Goal: Information Seeking & Learning: Check status

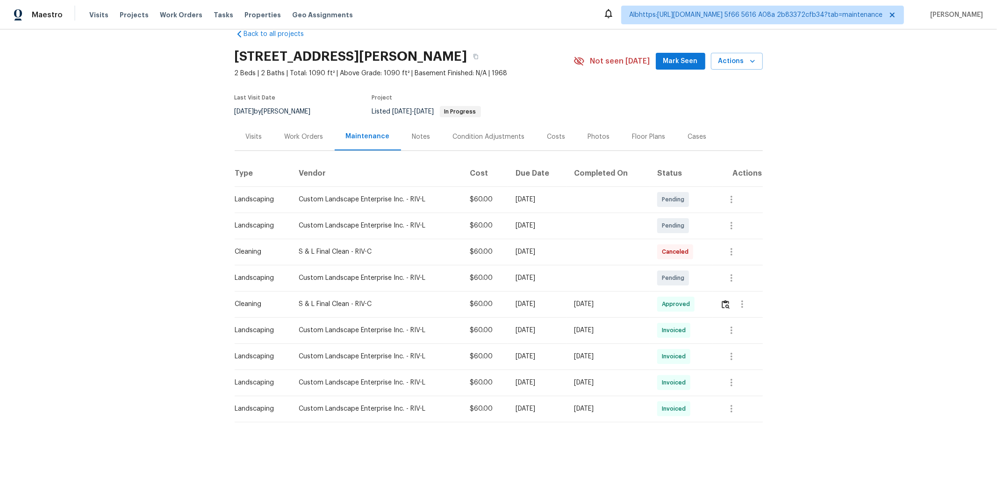
scroll to position [28, 0]
click at [723, 299] on img "button" at bounding box center [725, 303] width 8 height 9
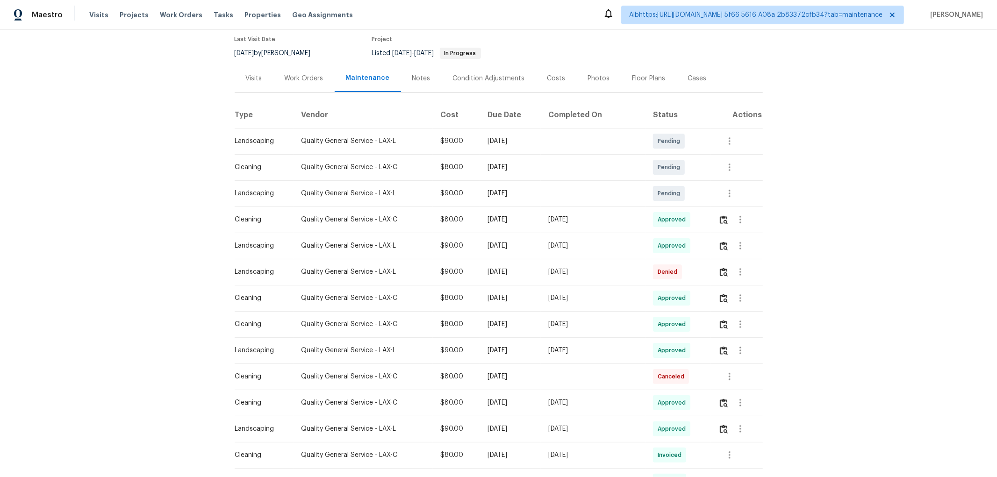
scroll to position [156, 0]
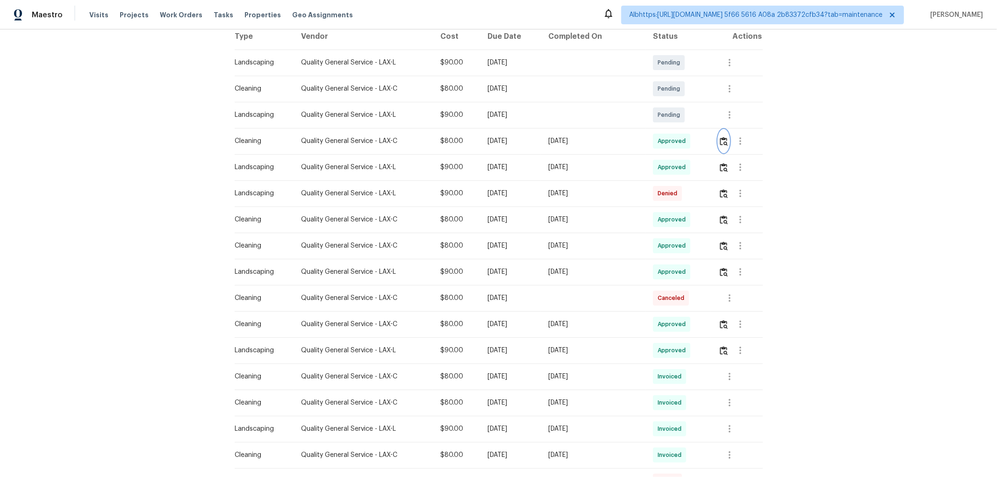
click at [720, 145] on img "button" at bounding box center [724, 141] width 8 height 9
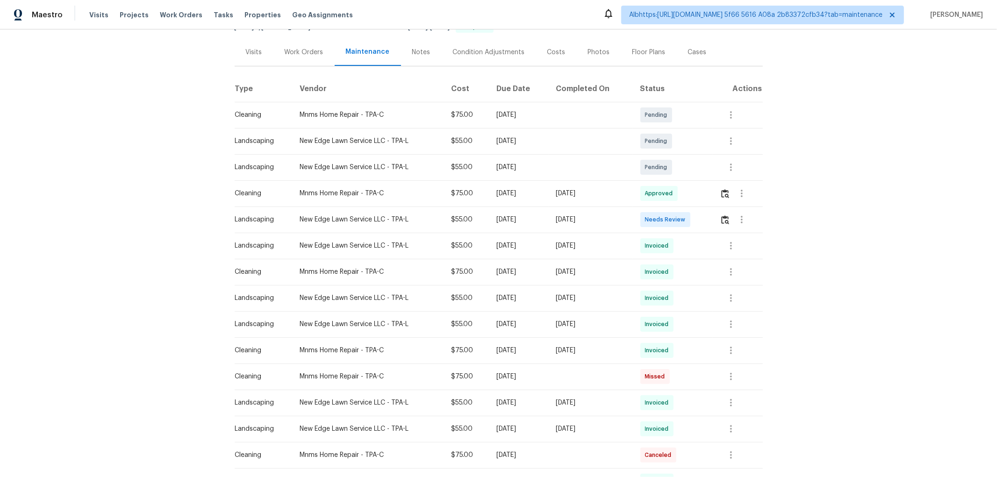
scroll to position [104, 0]
click at [717, 191] on td at bounding box center [737, 193] width 50 height 26
click at [721, 191] on img "button" at bounding box center [725, 193] width 8 height 9
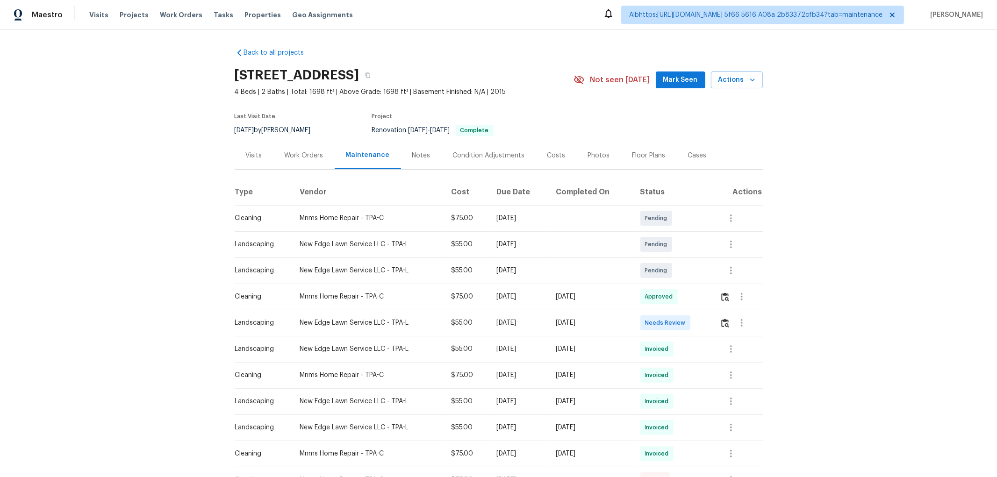
click at [416, 159] on div "Notes" at bounding box center [421, 155] width 18 height 9
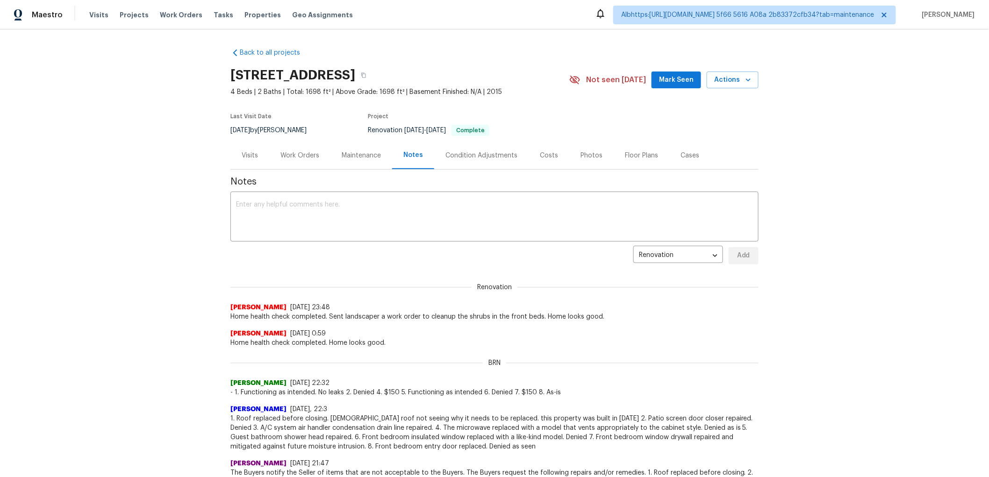
click at [308, 155] on div "Work Orders" at bounding box center [299, 155] width 39 height 9
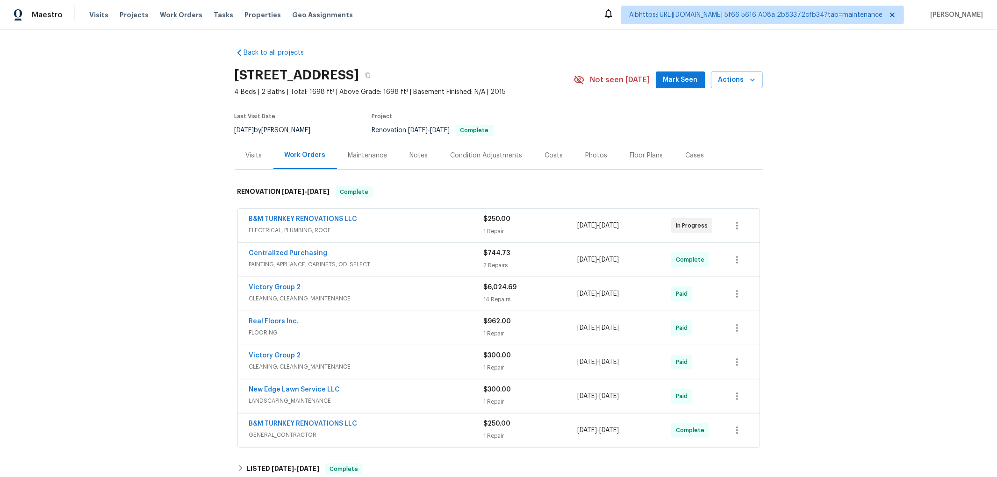
click at [360, 160] on div "Maintenance" at bounding box center [367, 155] width 39 height 9
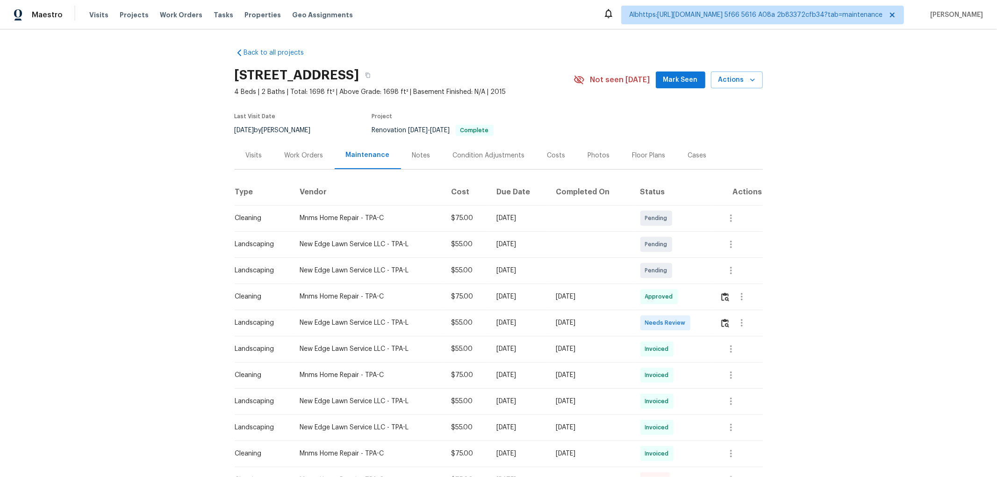
click at [508, 160] on div "Condition Adjustments" at bounding box center [489, 156] width 94 height 28
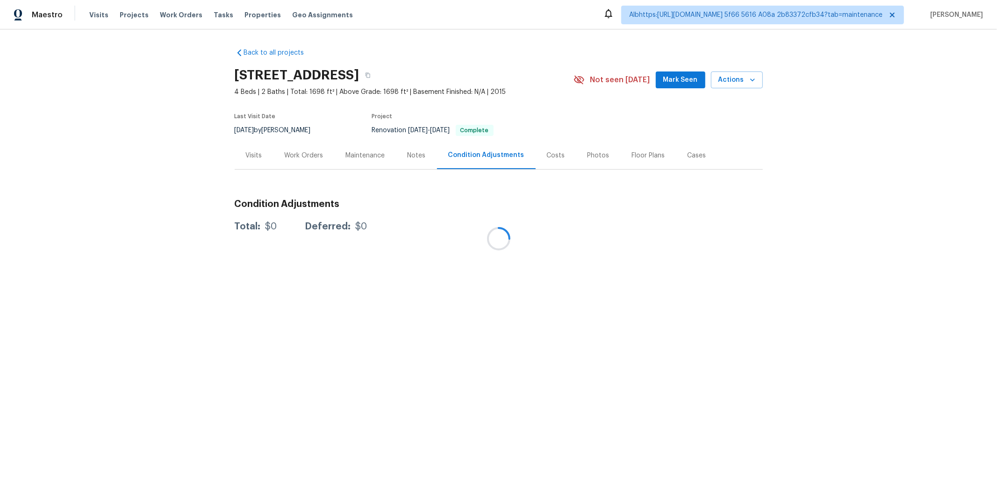
click at [556, 159] on div at bounding box center [498, 238] width 997 height 477
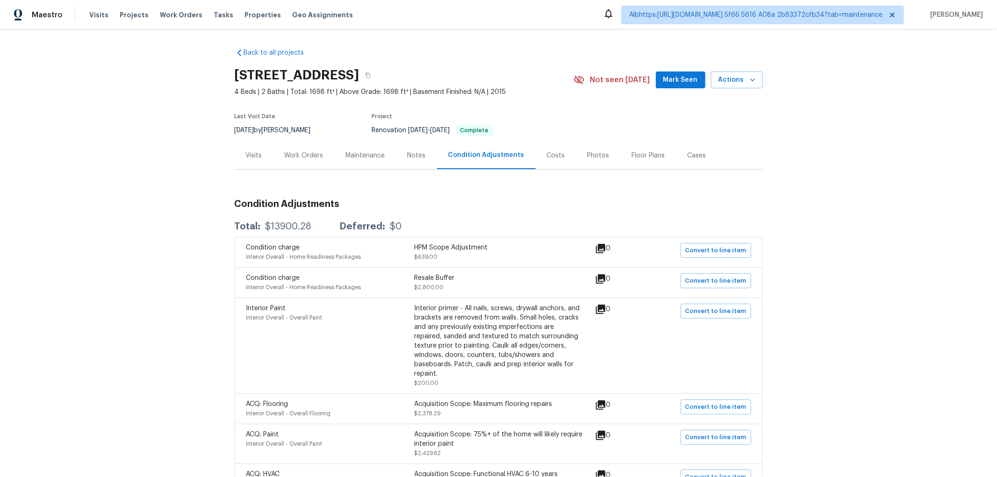
click at [587, 159] on div "Photos" at bounding box center [598, 155] width 22 height 9
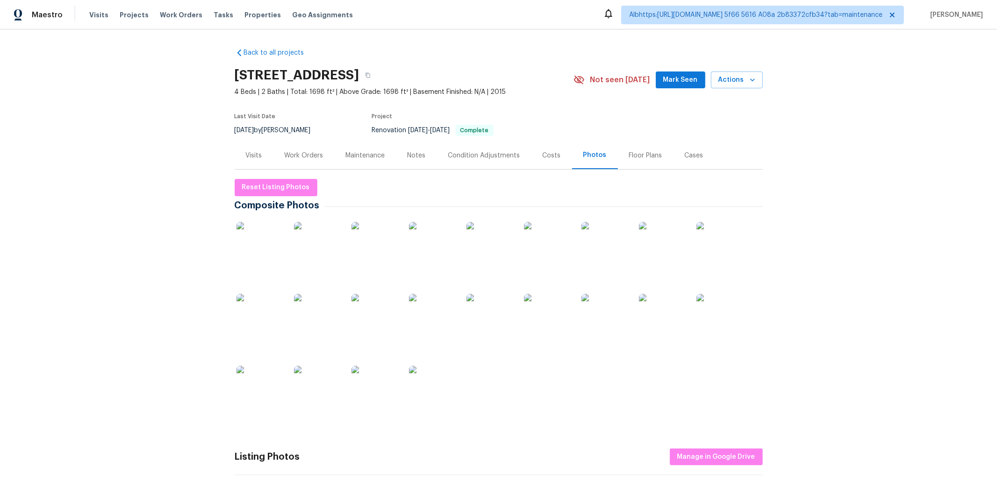
click at [636, 156] on div "Floor Plans" at bounding box center [645, 155] width 33 height 9
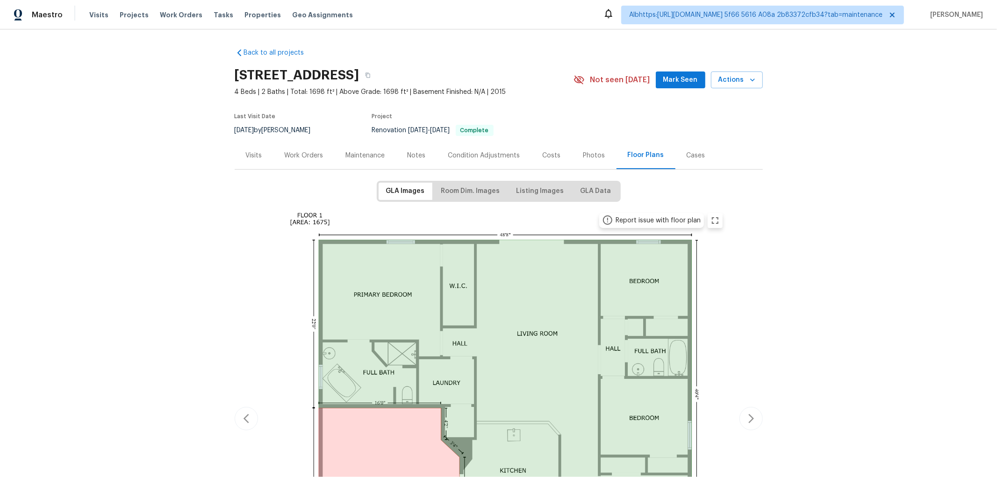
click at [679, 163] on div "Cases" at bounding box center [695, 156] width 41 height 28
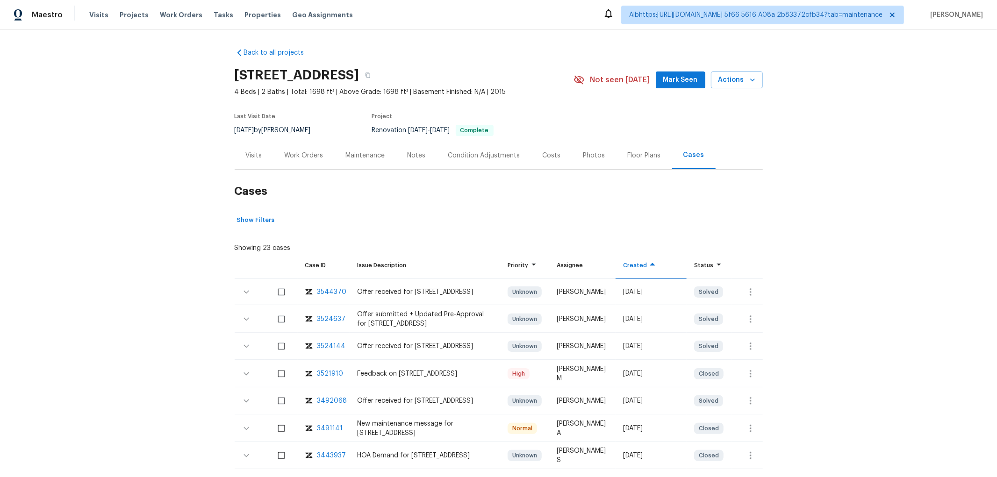
click at [642, 162] on div "Floor Plans" at bounding box center [644, 156] width 56 height 28
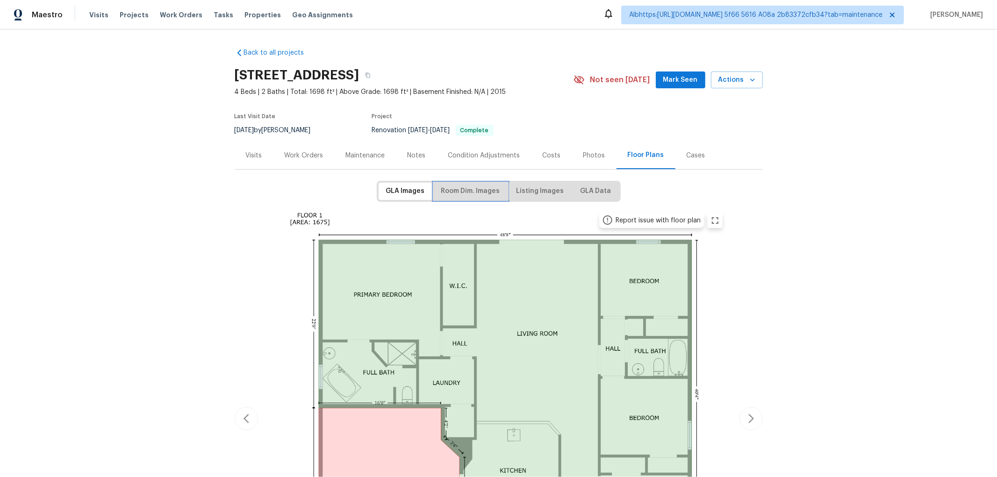
click at [476, 194] on span "Room Dim. Images" at bounding box center [470, 192] width 59 height 12
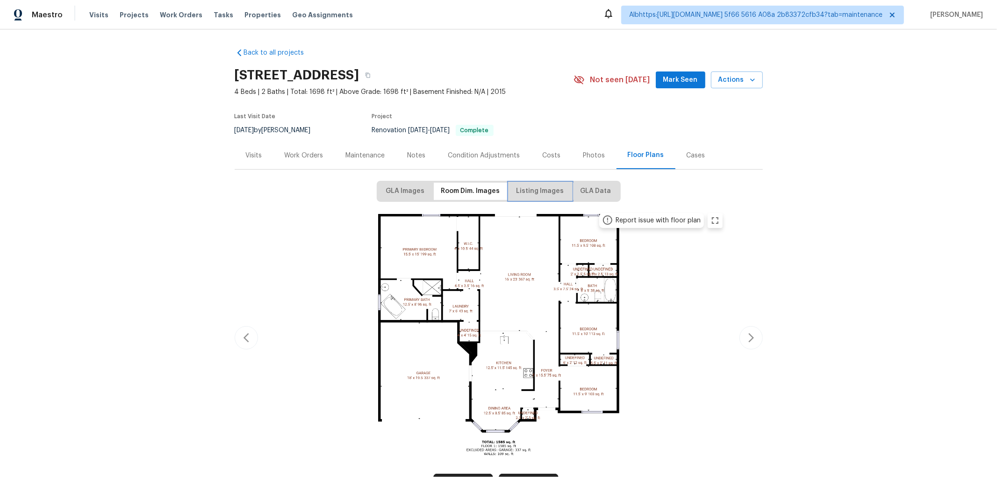
click at [525, 193] on span "Listing Images" at bounding box center [540, 192] width 48 height 12
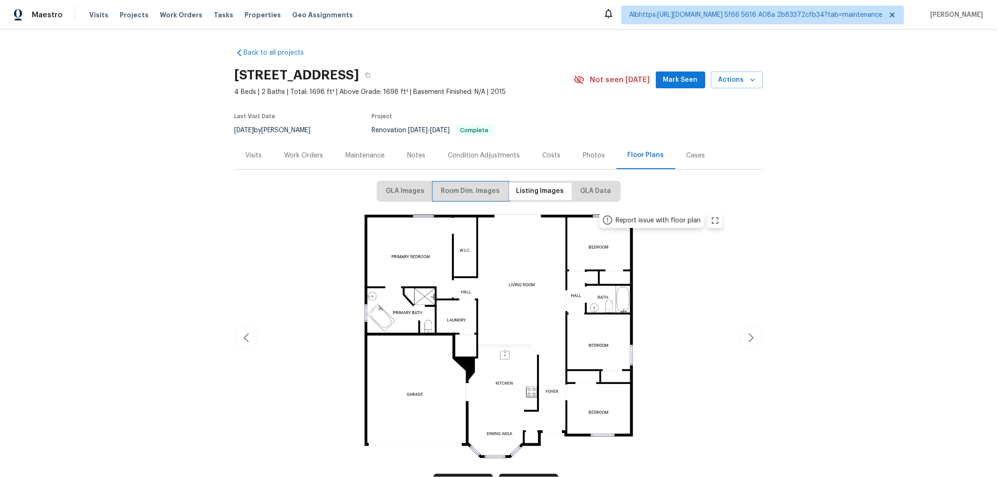
click at [478, 189] on span "Room Dim. Images" at bounding box center [470, 192] width 59 height 12
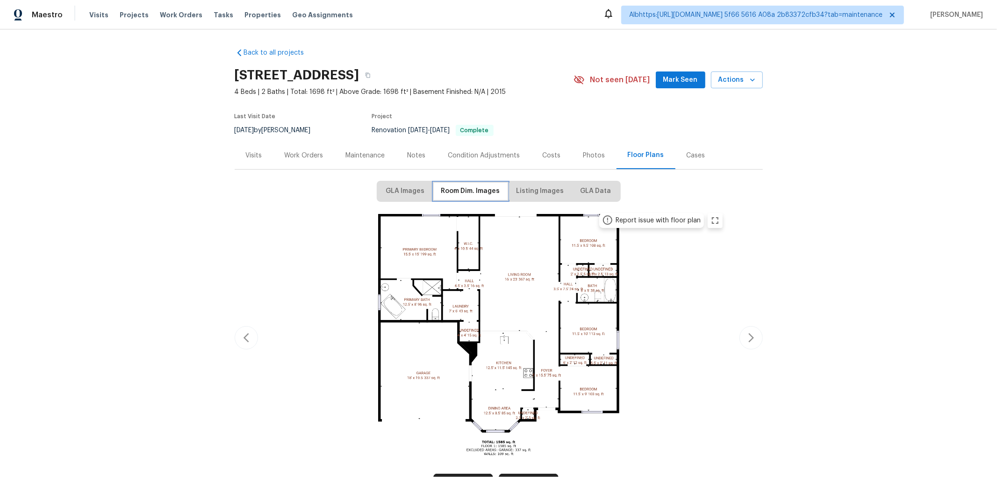
scroll to position [52, 0]
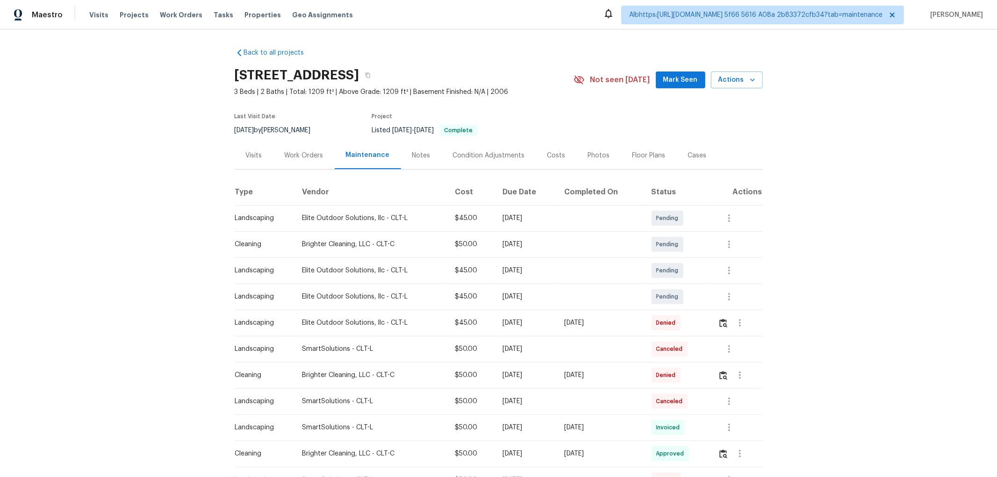
scroll to position [104, 0]
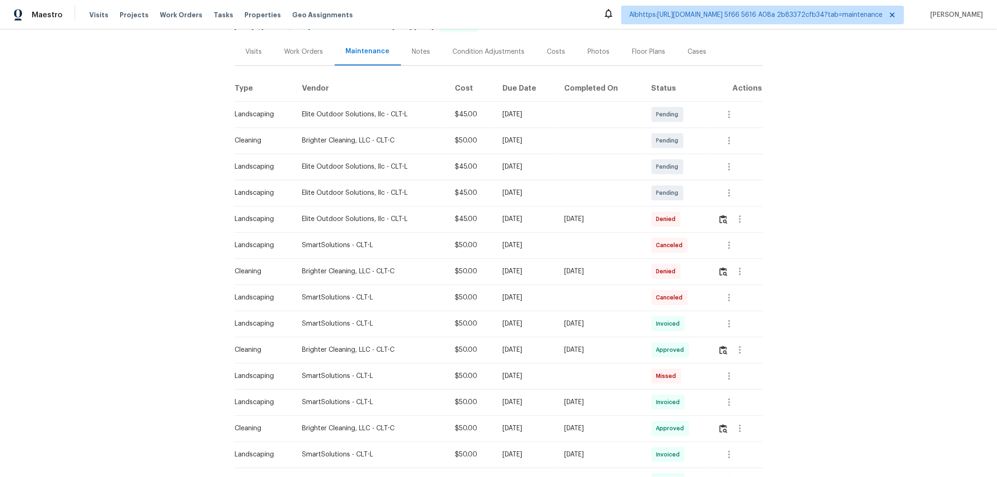
drag, startPoint x: 615, startPoint y: 221, endPoint x: 473, endPoint y: 199, distance: 144.3
click at [472, 200] on tbody "Landscaping Elite Outdoor Solutions, llc - CLT-L $45.00 Mon, Oct 20 2025 Pendin…" at bounding box center [499, 428] width 528 height 654
drag, startPoint x: 607, startPoint y: 250, endPoint x: 548, endPoint y: 251, distance: 58.4
click at [549, 247] on tr "Landscaping SmartSolutions - CLT-L $50.00 Mon, Oct 06 2025 Canceled" at bounding box center [499, 245] width 528 height 26
drag, startPoint x: 618, startPoint y: 278, endPoint x: 522, endPoint y: 267, distance: 96.4
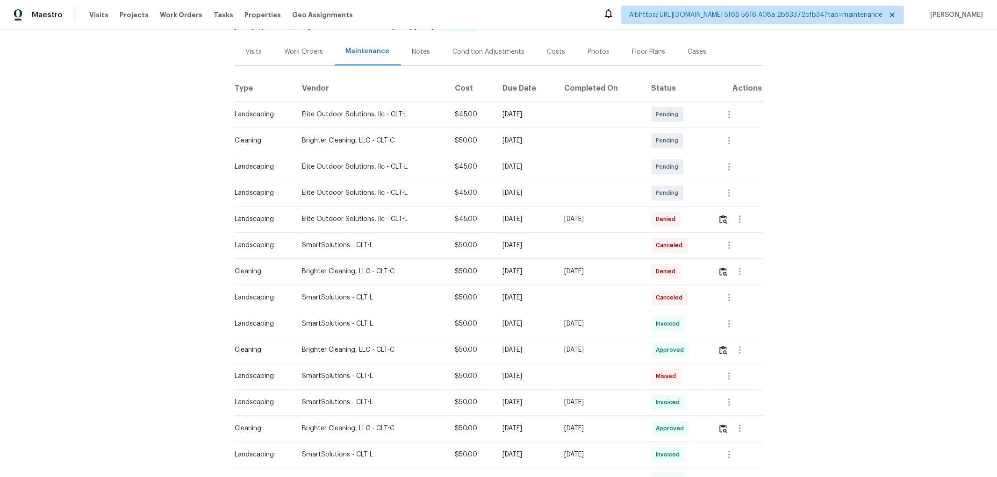
click at [531, 267] on tr "Cleaning Brighter Cleaning, LLC - CLT-C $50.00 Mon, Sep 29 2025 Mon, Oct 06 202…" at bounding box center [499, 271] width 528 height 26
click at [725, 276] on button "button" at bounding box center [723, 271] width 11 height 22
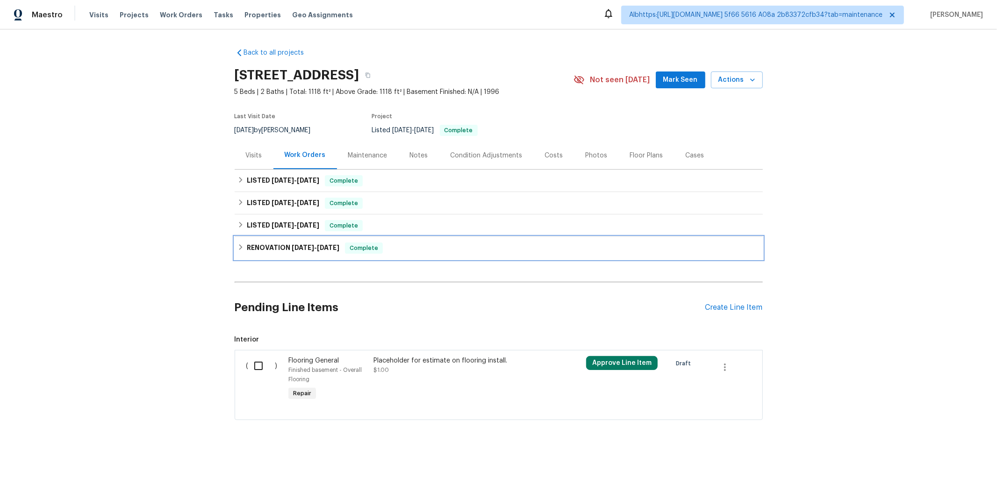
click at [292, 244] on span "[DATE]" at bounding box center [303, 247] width 22 height 7
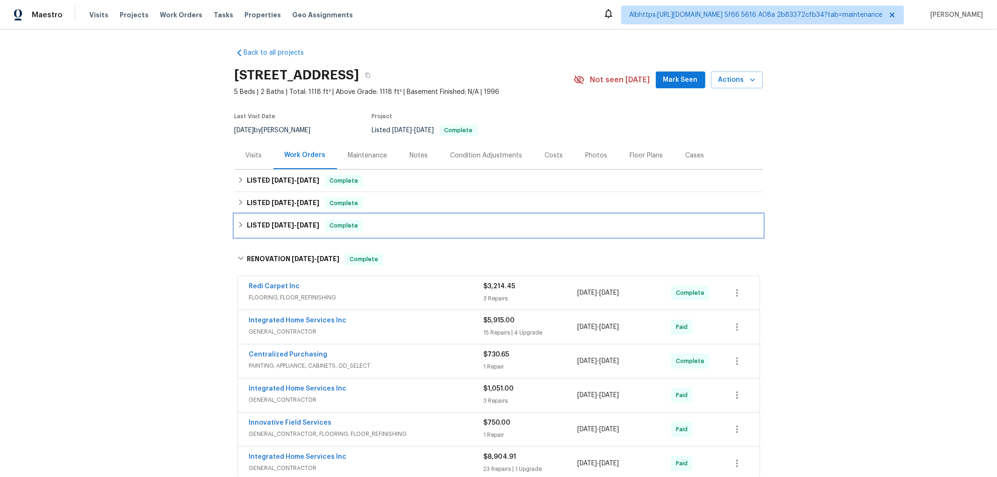
click at [284, 226] on span "7/16/25" at bounding box center [282, 225] width 22 height 7
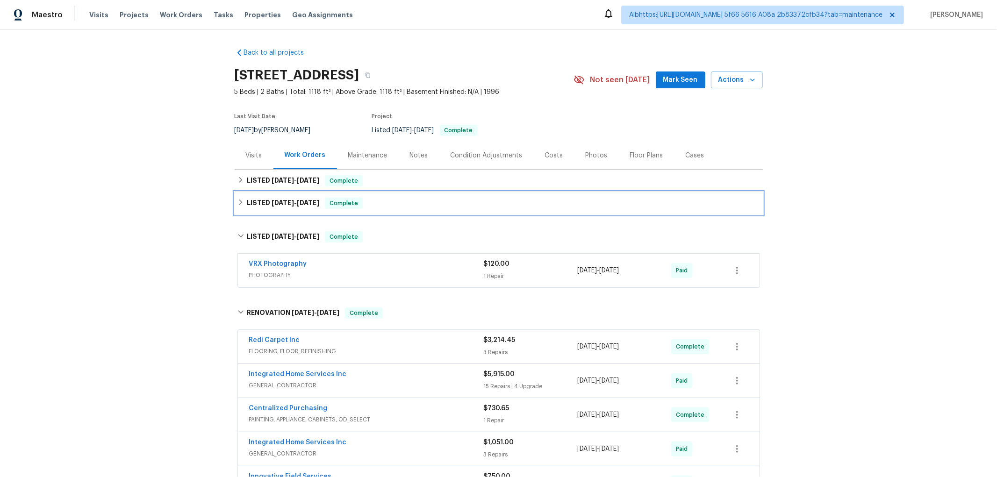
click at [286, 201] on span "7/22/25" at bounding box center [282, 203] width 22 height 7
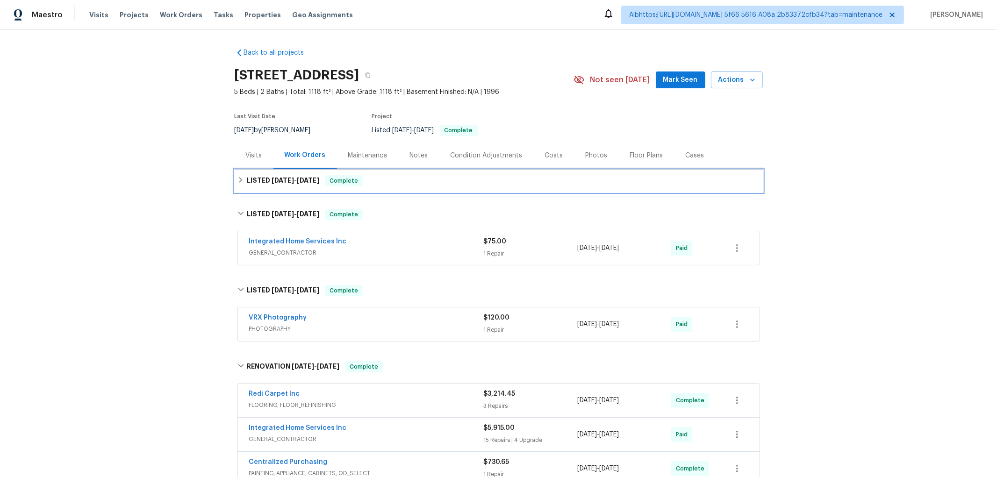
click at [295, 181] on span "8/13/25 - 8/15/25" at bounding box center [295, 180] width 48 height 7
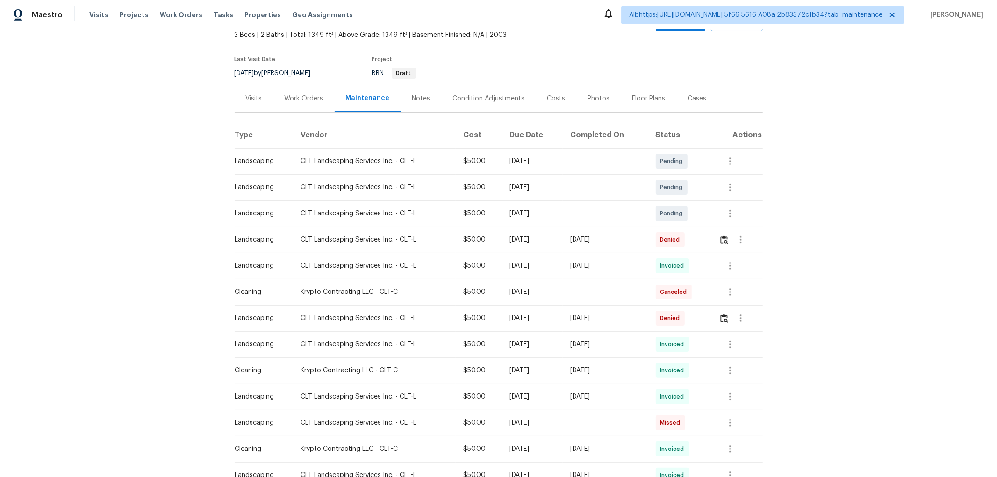
scroll to position [156, 0]
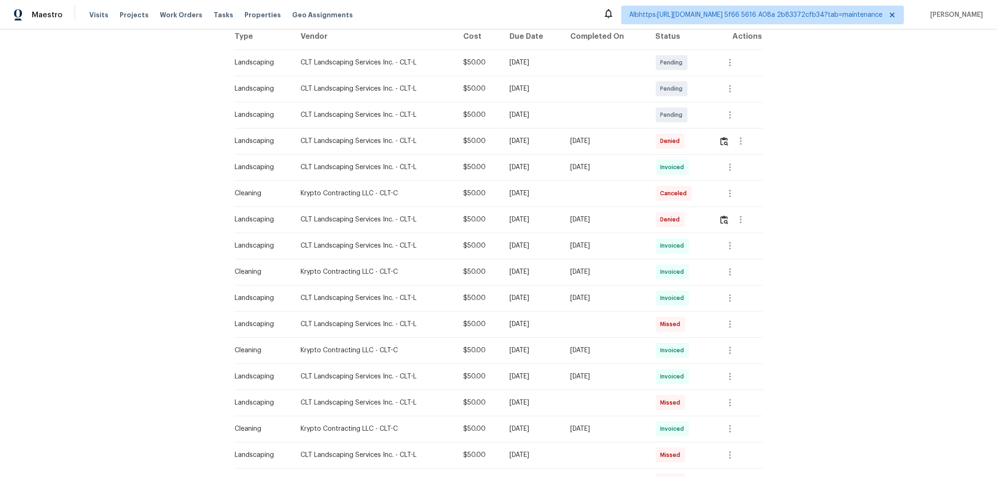
click at [716, 139] on td at bounding box center [736, 141] width 51 height 26
click at [720, 139] on img "button" at bounding box center [724, 141] width 8 height 9
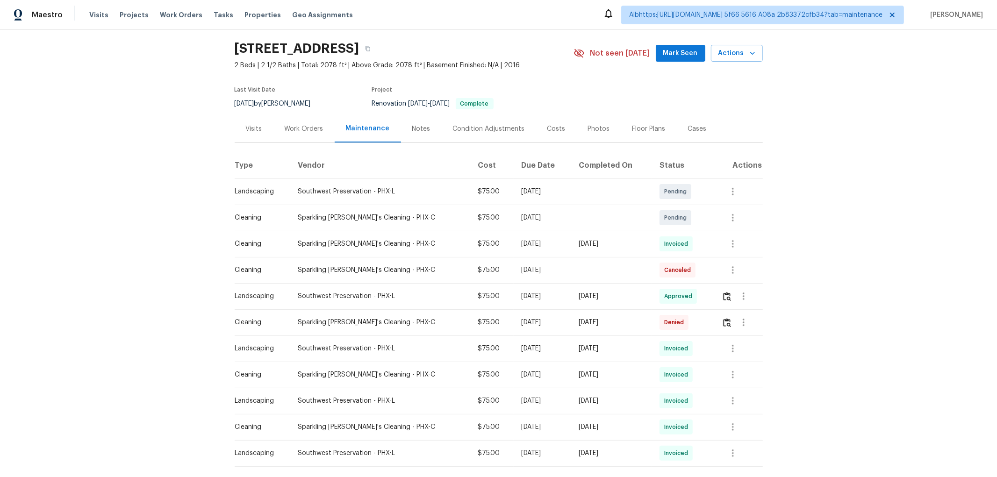
scroll to position [80, 0]
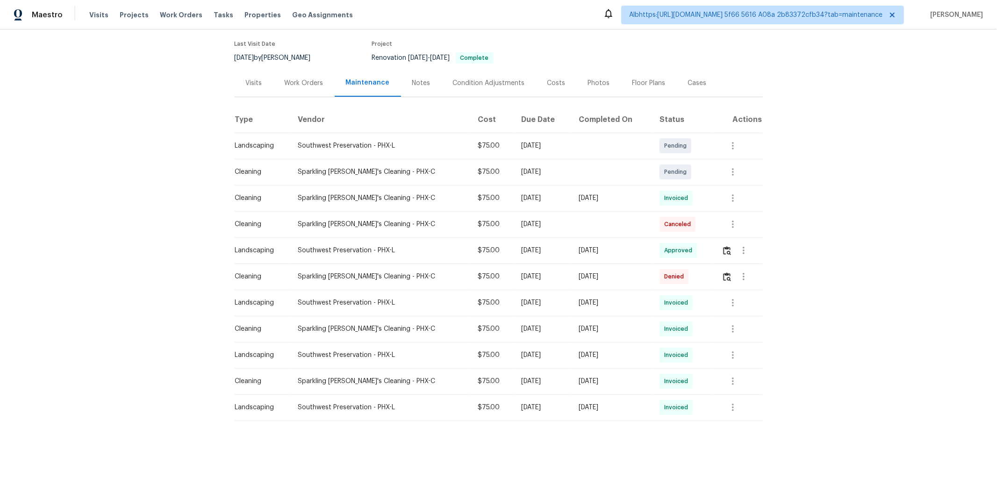
drag, startPoint x: 641, startPoint y: 246, endPoint x: 511, endPoint y: 239, distance: 130.1
click at [524, 239] on tr "Landscaping Southwest Preservation - PHX-L $75.00 Mon, Oct 06 2025 Tue, Oct 07 …" at bounding box center [499, 250] width 528 height 26
click at [727, 193] on icon "button" at bounding box center [732, 198] width 11 height 11
click at [727, 208] on li "View details" at bounding box center [750, 206] width 65 height 15
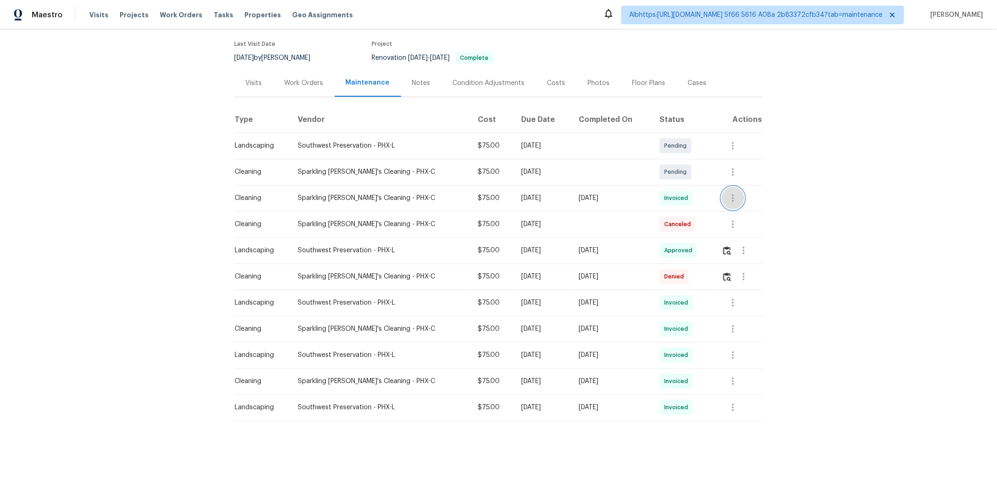
click at [732, 193] on icon "button" at bounding box center [732, 198] width 11 height 11
click at [725, 213] on li "View details" at bounding box center [750, 206] width 65 height 15
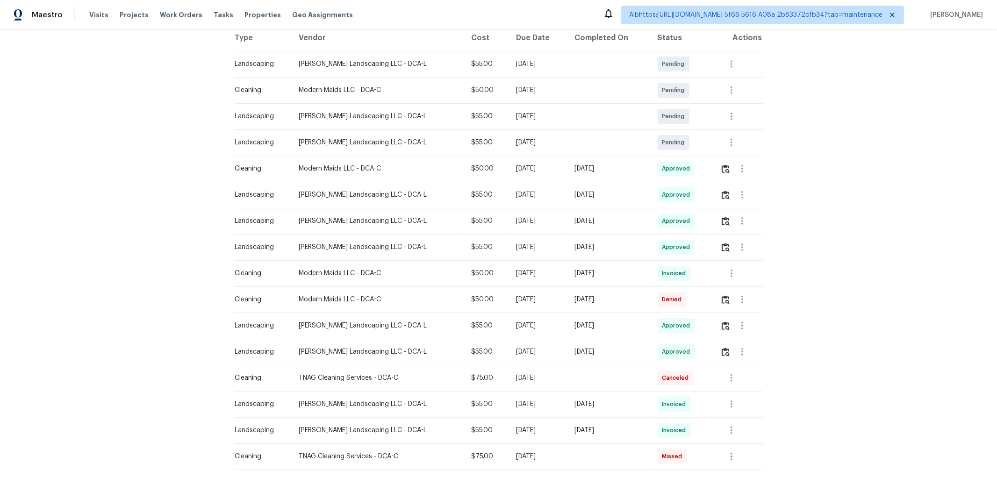
scroll to position [156, 0]
drag, startPoint x: 624, startPoint y: 174, endPoint x: 434, endPoint y: 180, distance: 190.7
click at [531, 174] on tr "Cleaning Modern Maids LLC - DCA-C $50.00 [DATE] [DATE] Approved" at bounding box center [499, 167] width 528 height 26
drag, startPoint x: 630, startPoint y: 193, endPoint x: 564, endPoint y: 193, distance: 66.4
click at [575, 193] on div "[DATE]" at bounding box center [608, 193] width 68 height 9
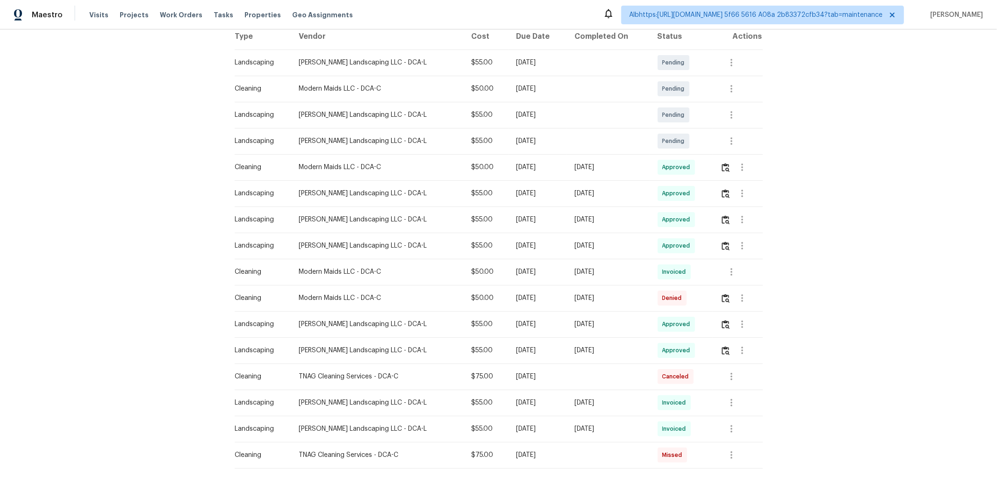
click at [714, 192] on td at bounding box center [738, 193] width 50 height 26
click at [721, 192] on img "button" at bounding box center [725, 193] width 8 height 9
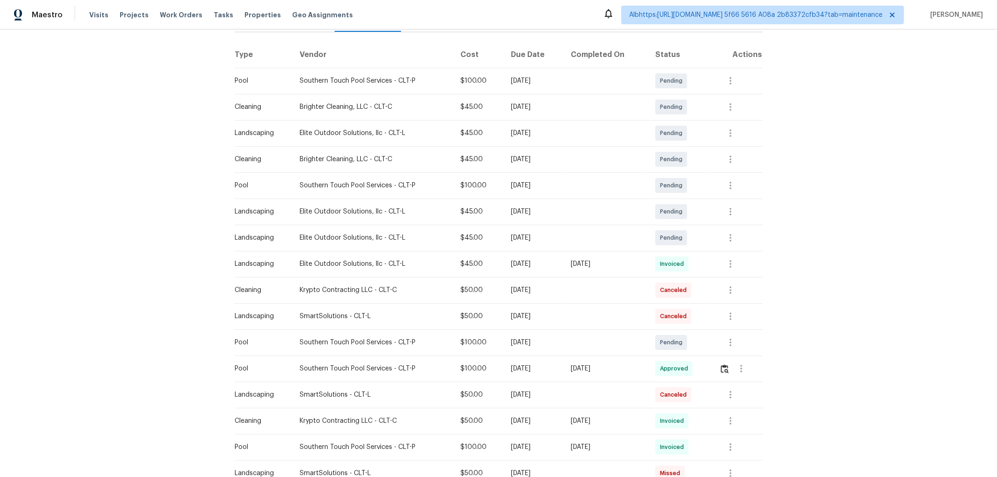
scroll to position [156, 0]
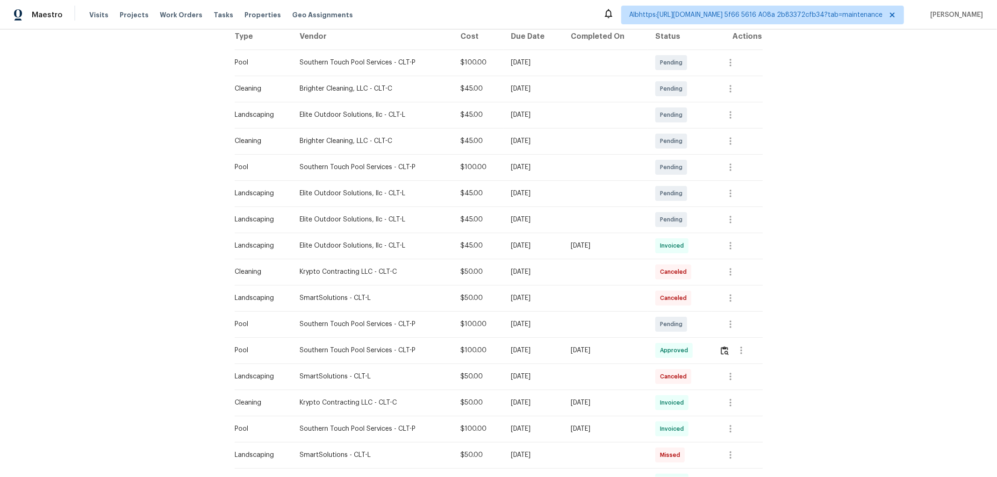
drag, startPoint x: 632, startPoint y: 344, endPoint x: 463, endPoint y: 328, distance: 169.9
click at [467, 328] on tbody "Pool Southern Touch Pool Services - CLT-P $100.00 Mon, Oct 20 2025 Pending Clea…" at bounding box center [499, 377] width 528 height 654
click at [717, 352] on td at bounding box center [737, 350] width 50 height 26
click at [723, 353] on img "button" at bounding box center [725, 350] width 8 height 9
drag, startPoint x: 637, startPoint y: 348, endPoint x: 479, endPoint y: 348, distance: 157.5
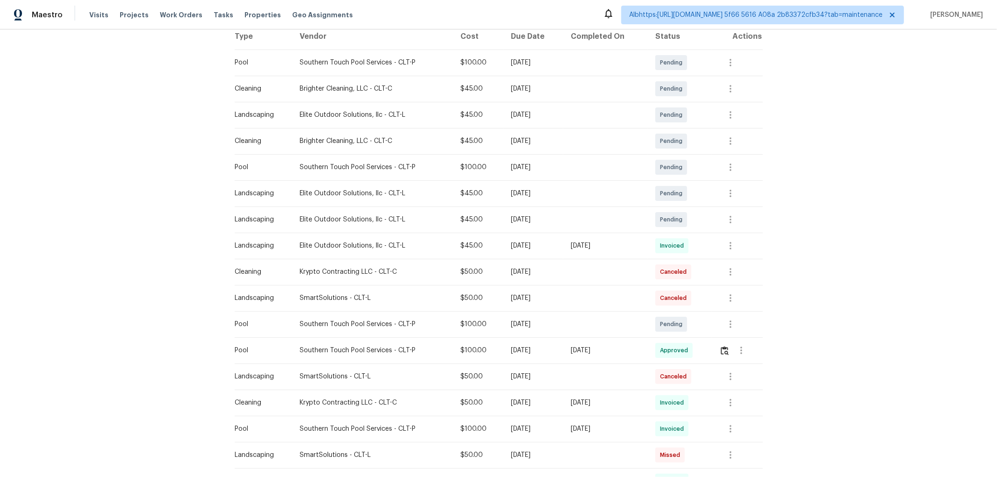
click at [519, 348] on tr "Pool Southern Touch Pool Services - CLT-P $100.00 Mon, Sep 29 2025 Mon, Oct 06 …" at bounding box center [499, 350] width 528 height 26
drag, startPoint x: 628, startPoint y: 244, endPoint x: 433, endPoint y: 250, distance: 194.5
click at [497, 244] on tr "Landscaping Elite Outdoor Solutions, llc - CLT-L $45.00 Mon, Sep 29 2025 Sun, O…" at bounding box center [499, 246] width 528 height 26
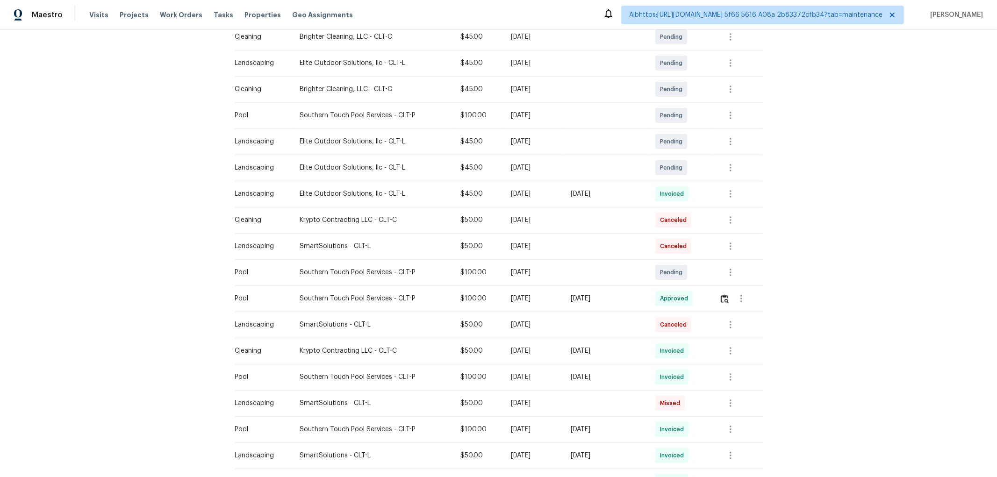
drag, startPoint x: 628, startPoint y: 300, endPoint x: 506, endPoint y: 297, distance: 122.5
click at [525, 297] on tr "Pool Southern Touch Pool Services - CLT-P $100.00 Mon, Sep 29 2025 Mon, Oct 06 …" at bounding box center [499, 298] width 528 height 26
click at [725, 296] on img "button" at bounding box center [725, 298] width 8 height 9
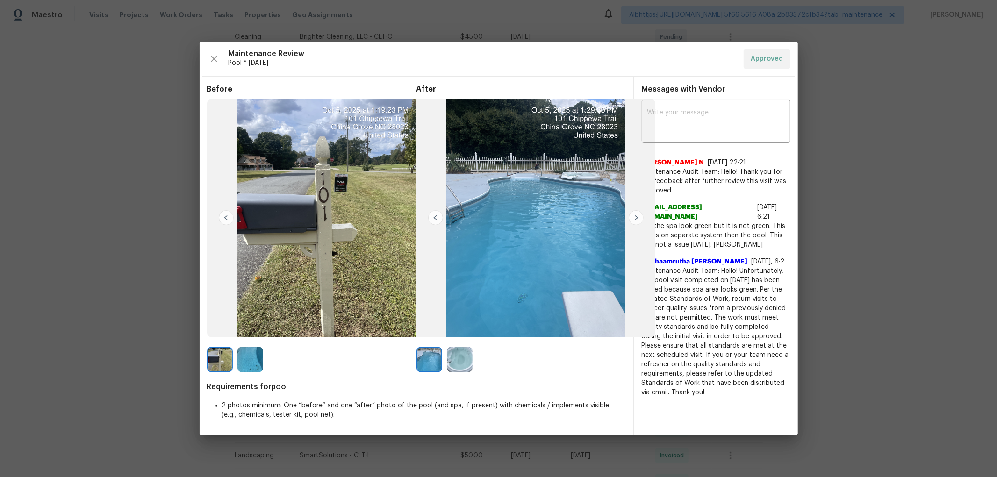
click at [707, 310] on span "Maintenance Audit Team: Hello! Unfortunately, this pool visit completed on 09/2…" at bounding box center [716, 331] width 149 height 131
click at [464, 357] on img at bounding box center [460, 360] width 26 height 26
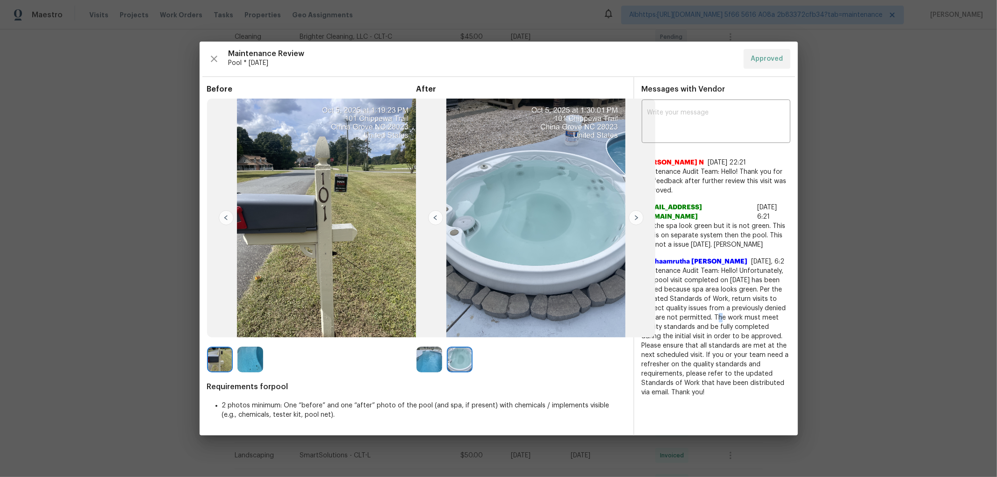
click at [436, 218] on img at bounding box center [435, 217] width 15 height 15
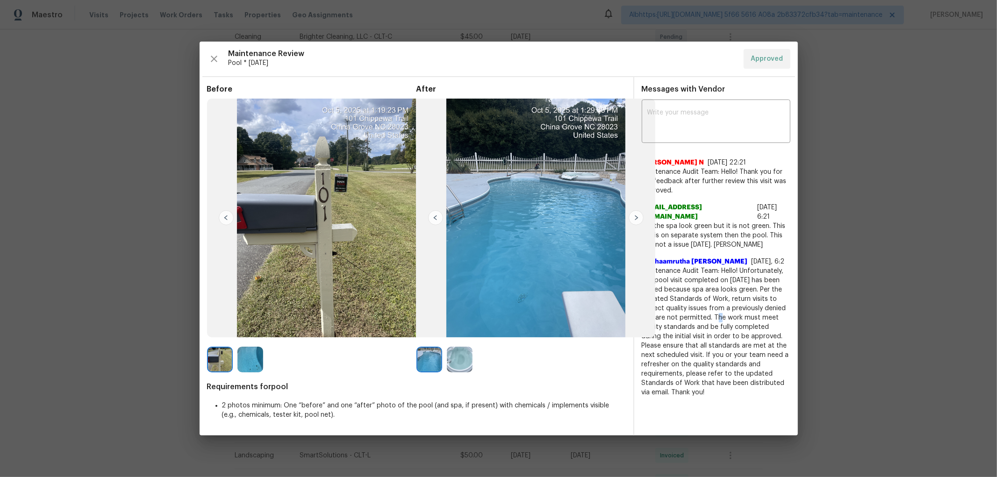
click at [229, 366] on img at bounding box center [220, 360] width 26 height 26
click at [246, 358] on img at bounding box center [250, 360] width 26 height 26
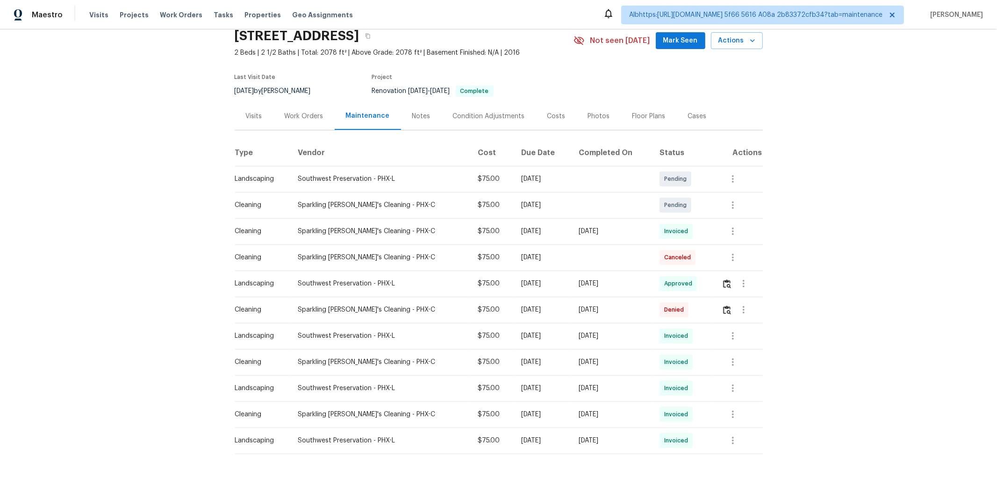
scroll to position [80, 0]
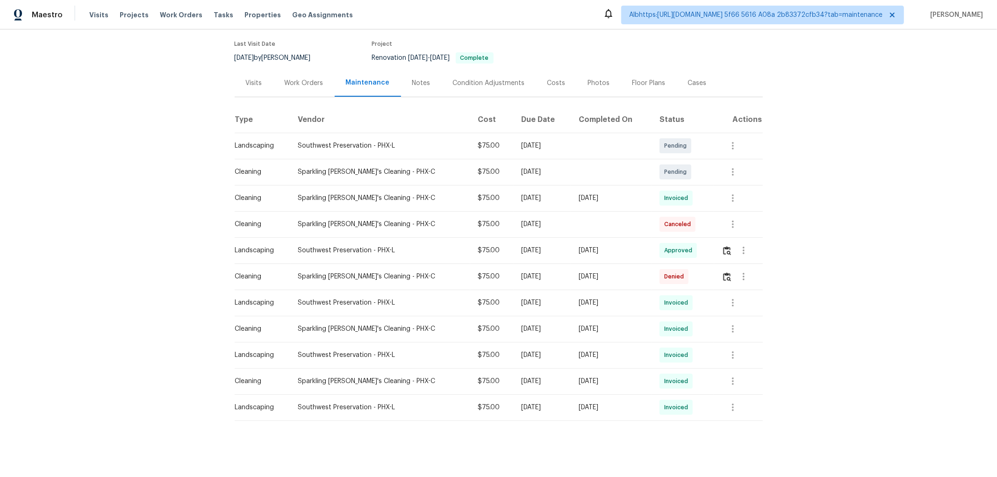
drag, startPoint x: 613, startPoint y: 236, endPoint x: 284, endPoint y: 236, distance: 329.0
click at [300, 237] on tr "Landscaping Southwest Preservation - PHX-L $75.00 Mon, Oct 06 2025 Tue, Oct 07 …" at bounding box center [499, 250] width 528 height 26
drag, startPoint x: 321, startPoint y: 190, endPoint x: 623, endPoint y: 186, distance: 301.9
click at [583, 186] on tr "Cleaning Sparkling Amanda's Cleaning - PHX-C $75.00 Thu, Oct 02 2025 Mon, Oct 0…" at bounding box center [499, 198] width 528 height 26
click at [727, 193] on icon "button" at bounding box center [732, 198] width 11 height 11
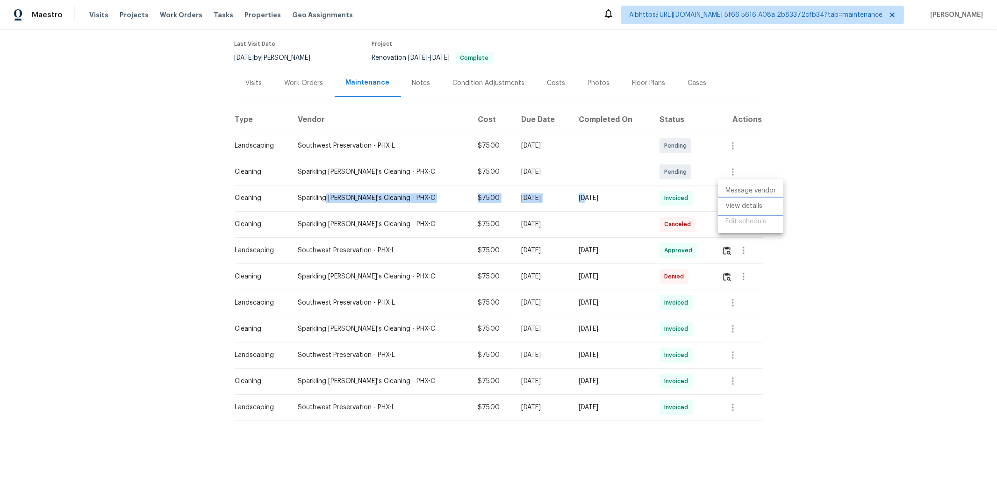
click at [737, 207] on li "View details" at bounding box center [750, 206] width 65 height 15
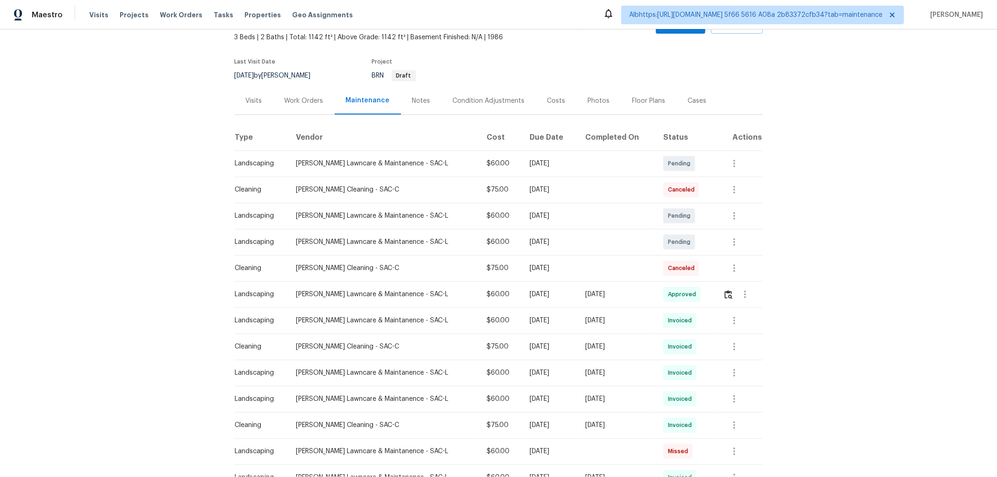
scroll to position [156, 0]
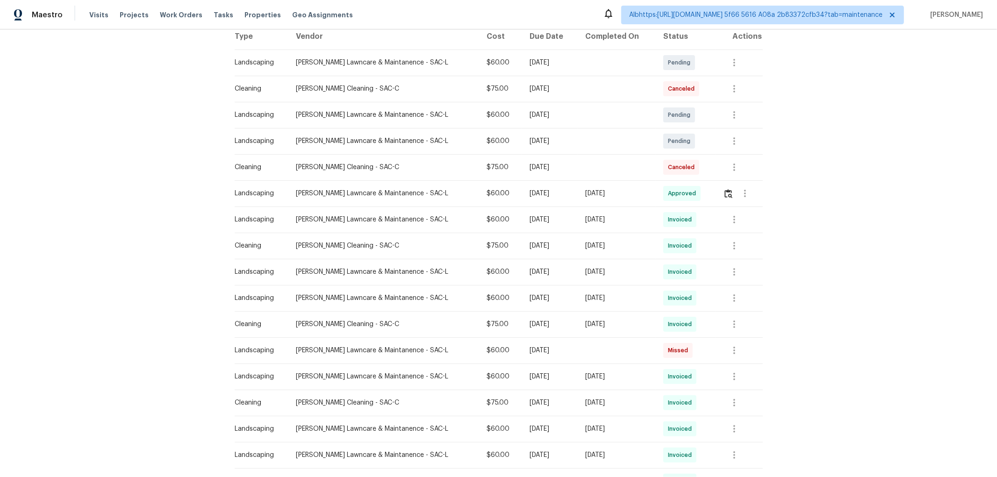
drag, startPoint x: 577, startPoint y: 192, endPoint x: 414, endPoint y: 192, distance: 163.1
click at [497, 192] on tr "Landscaping Godinez Lawncare & Maintanence - SAC-L $60.00 Mon, Sep 29 2025 Mon,…" at bounding box center [499, 193] width 528 height 26
click at [723, 188] on button "button" at bounding box center [728, 193] width 11 height 22
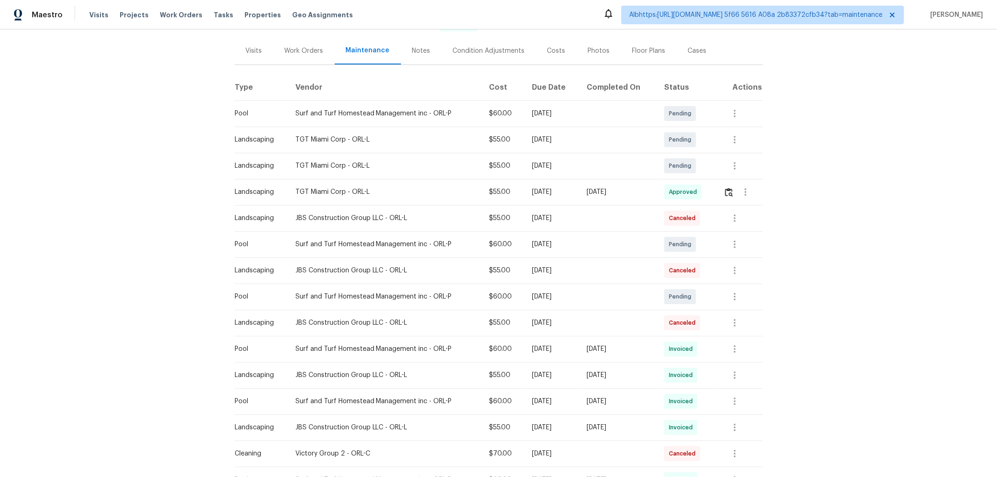
scroll to position [104, 0]
click at [519, 193] on tr "Landscaping TGT Miami Corp - ORL-L $55.00 [DATE] [DATE] Approved" at bounding box center [499, 193] width 528 height 26
click at [734, 187] on button "button" at bounding box center [745, 193] width 22 height 22
click at [722, 192] on div at bounding box center [498, 238] width 997 height 477
click at [725, 192] on img "button" at bounding box center [729, 193] width 8 height 9
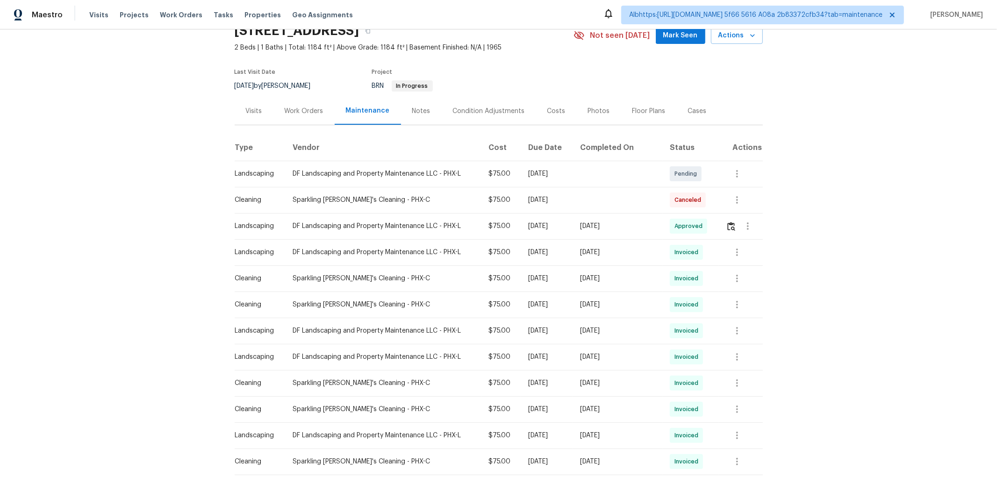
scroll to position [104, 0]
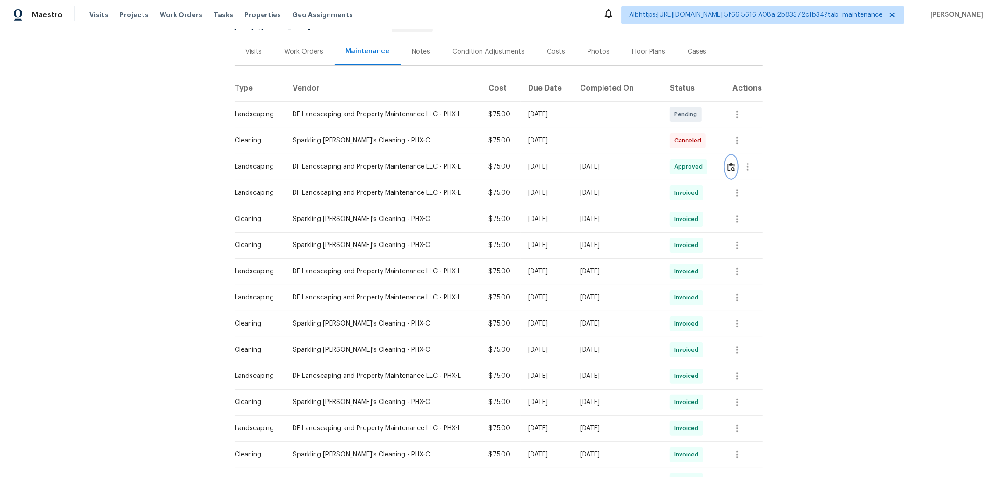
click at [728, 165] on img "button" at bounding box center [731, 167] width 8 height 9
